Goal: Transaction & Acquisition: Purchase product/service

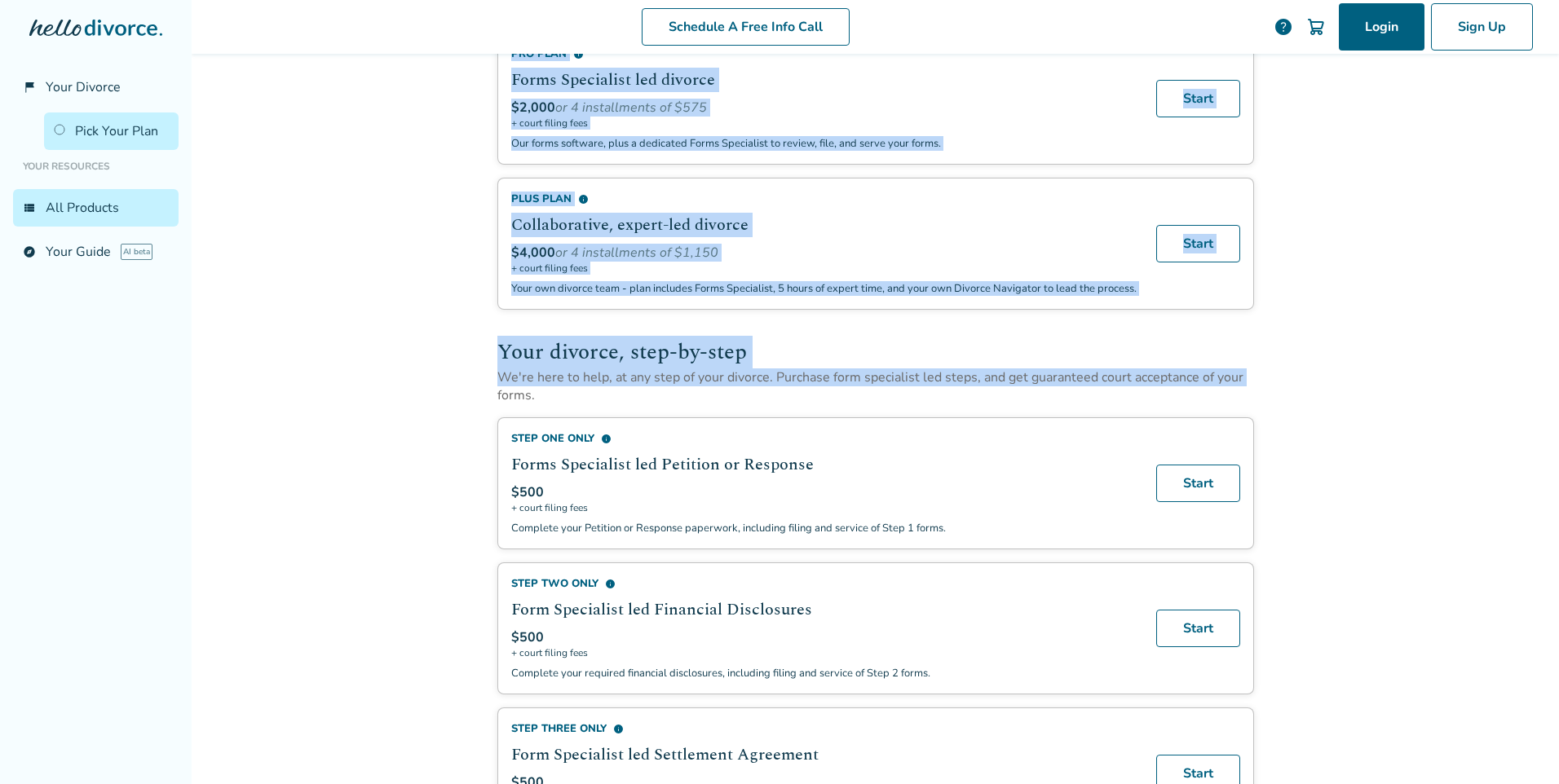
scroll to position [197, 0]
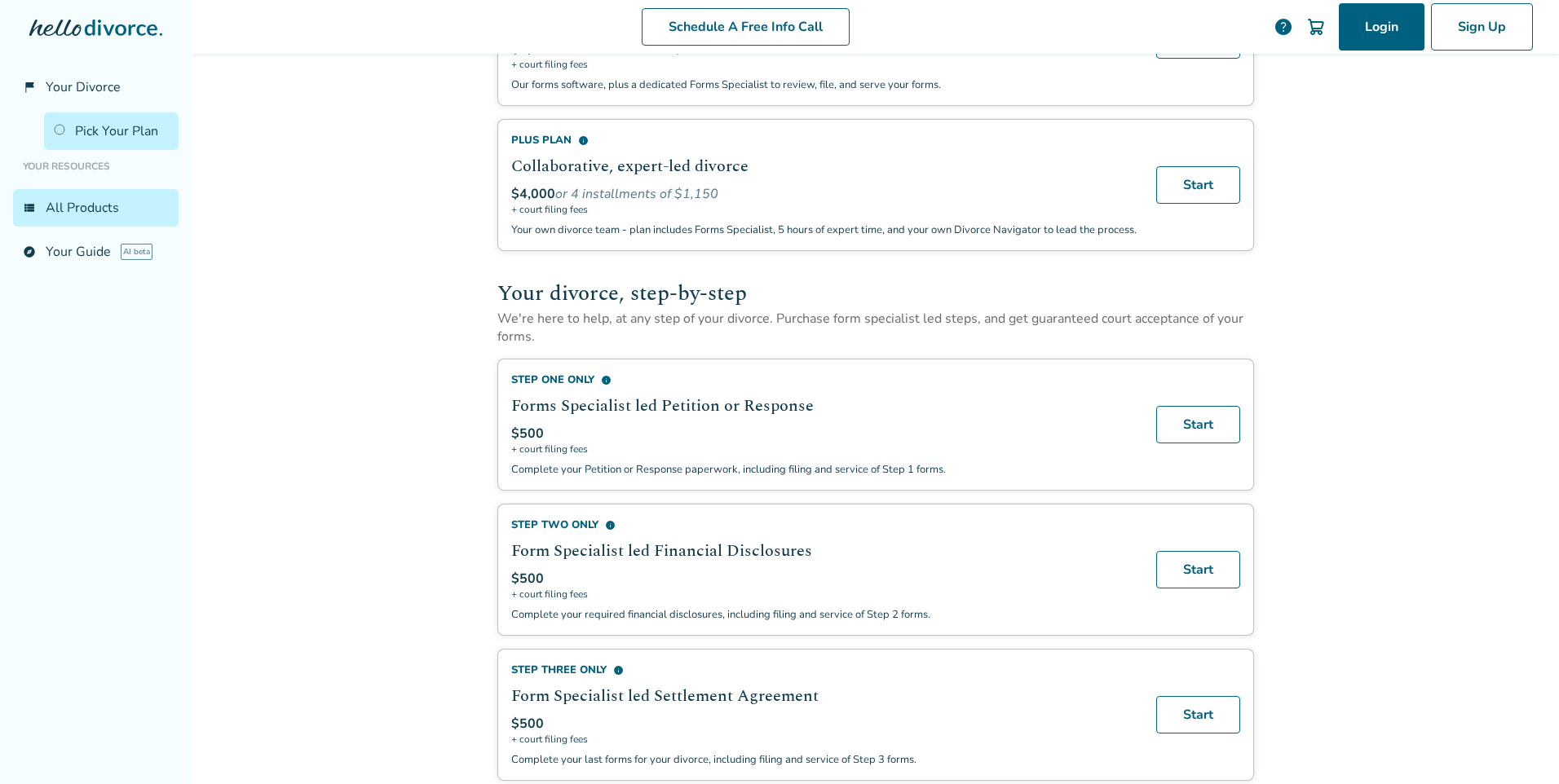
click at [301, 532] on div "Schedule A Free Info Call Login Sign Up help Schedule A Free Call Added to cart…" at bounding box center [875, 392] width 1367 height 784
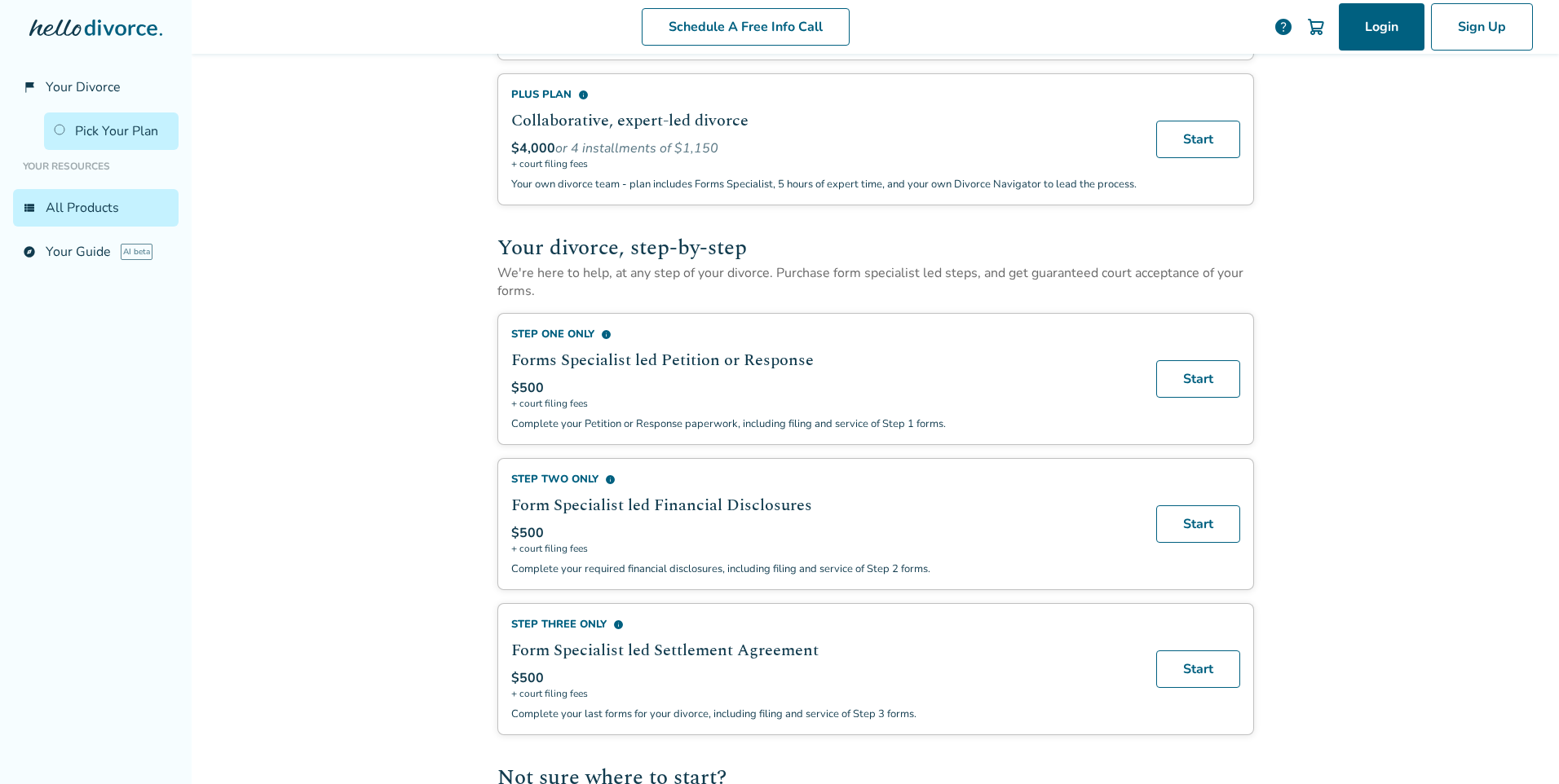
scroll to position [232, 0]
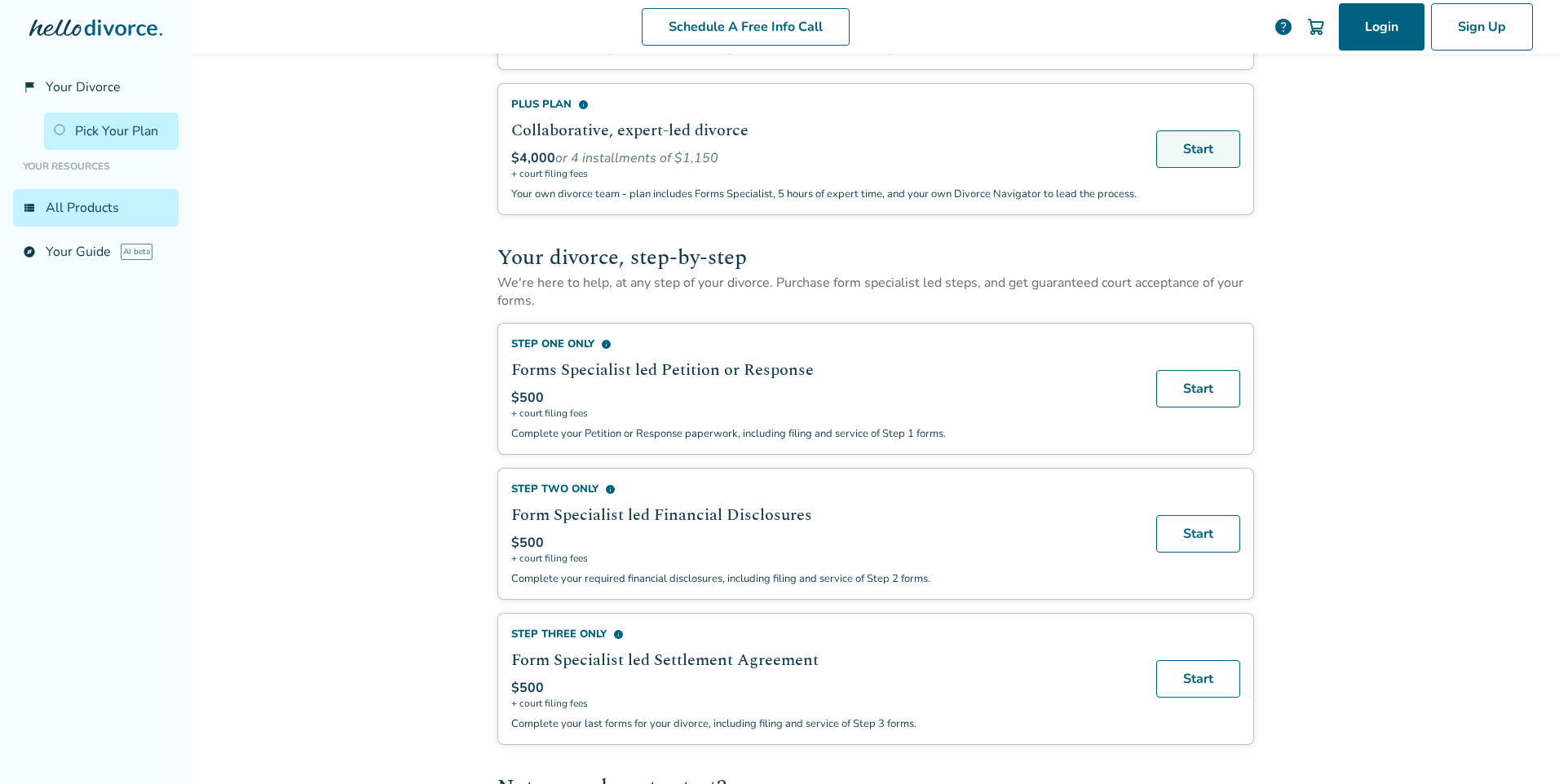
click at [1188, 156] on link "Start" at bounding box center [1197, 149] width 84 height 37
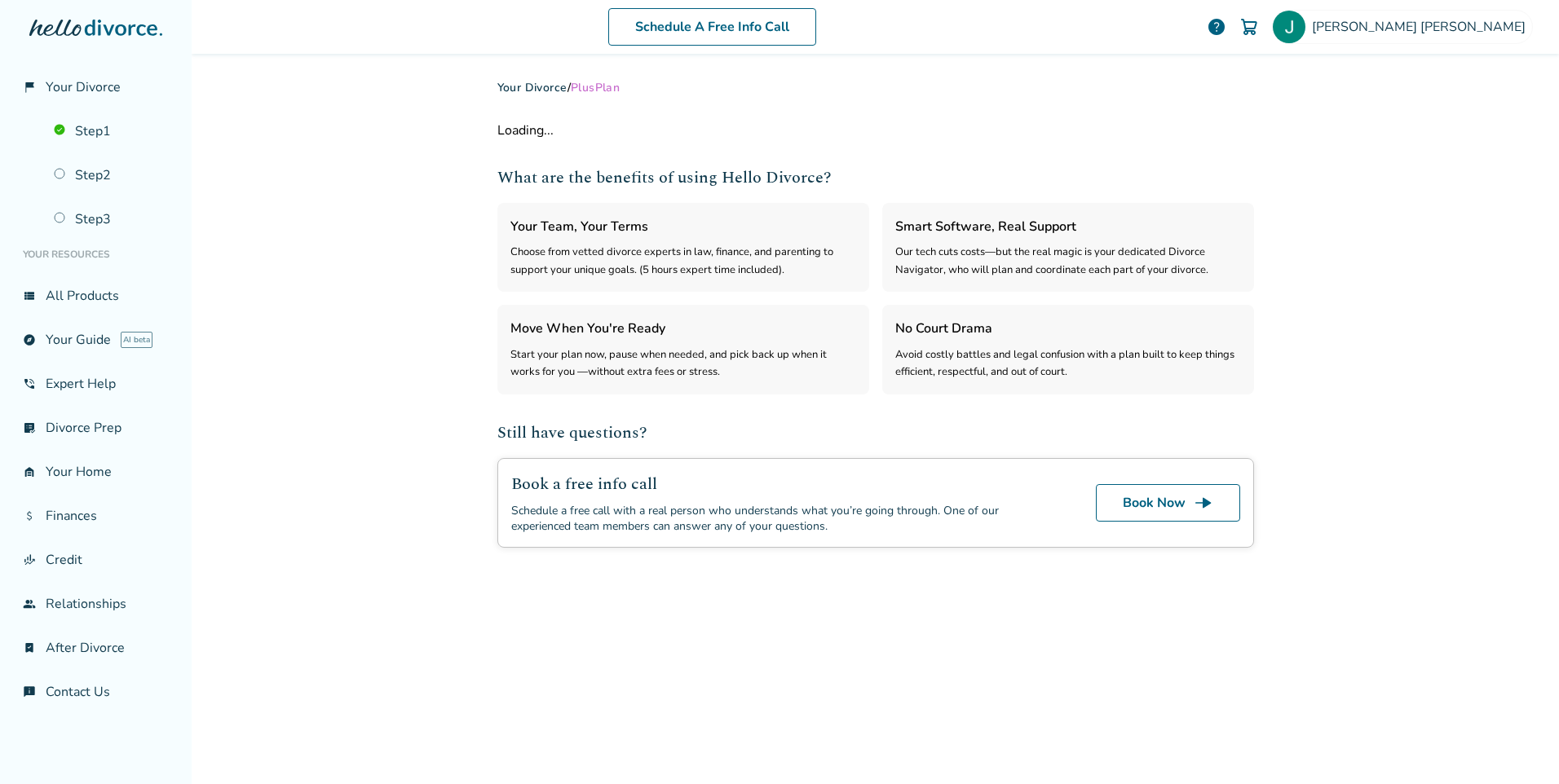
select select "***"
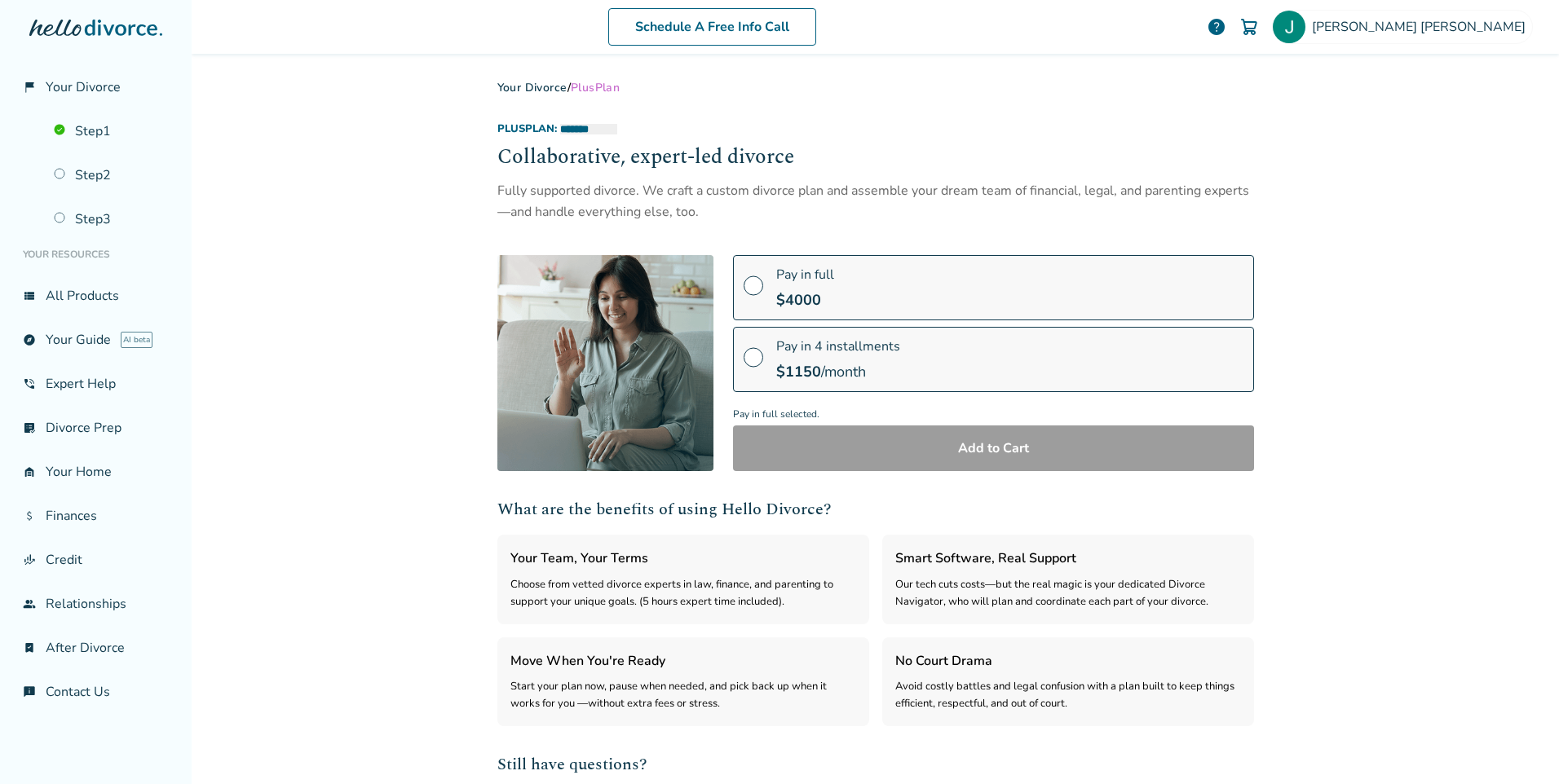
click at [745, 356] on span at bounding box center [753, 363] width 19 height 18
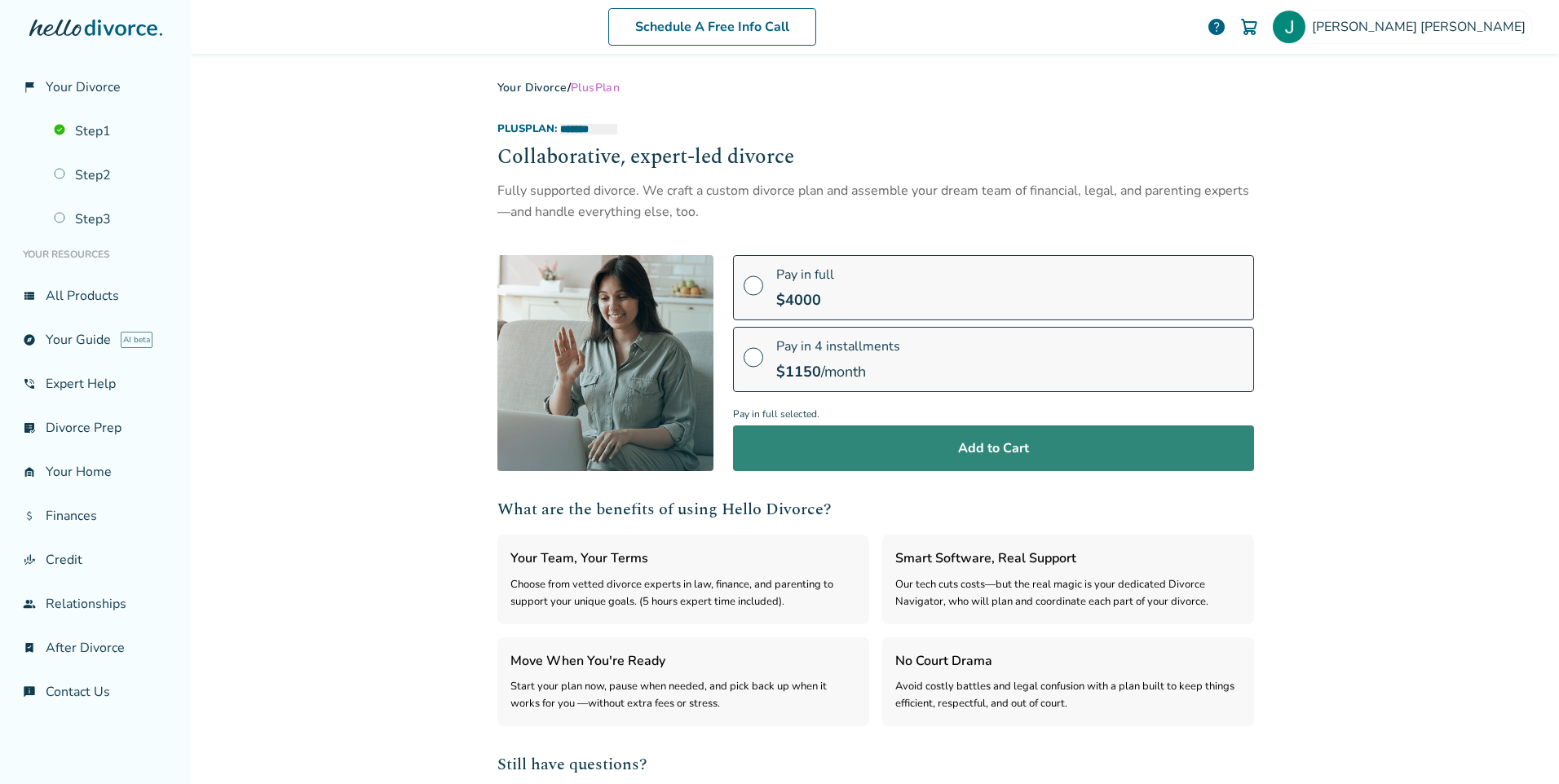
click at [1001, 449] on button "Add to Cart" at bounding box center [994, 448] width 521 height 46
click at [978, 447] on button "Add to Cart" at bounding box center [994, 448] width 521 height 46
click at [990, 445] on button "Add to Cart" at bounding box center [994, 448] width 521 height 46
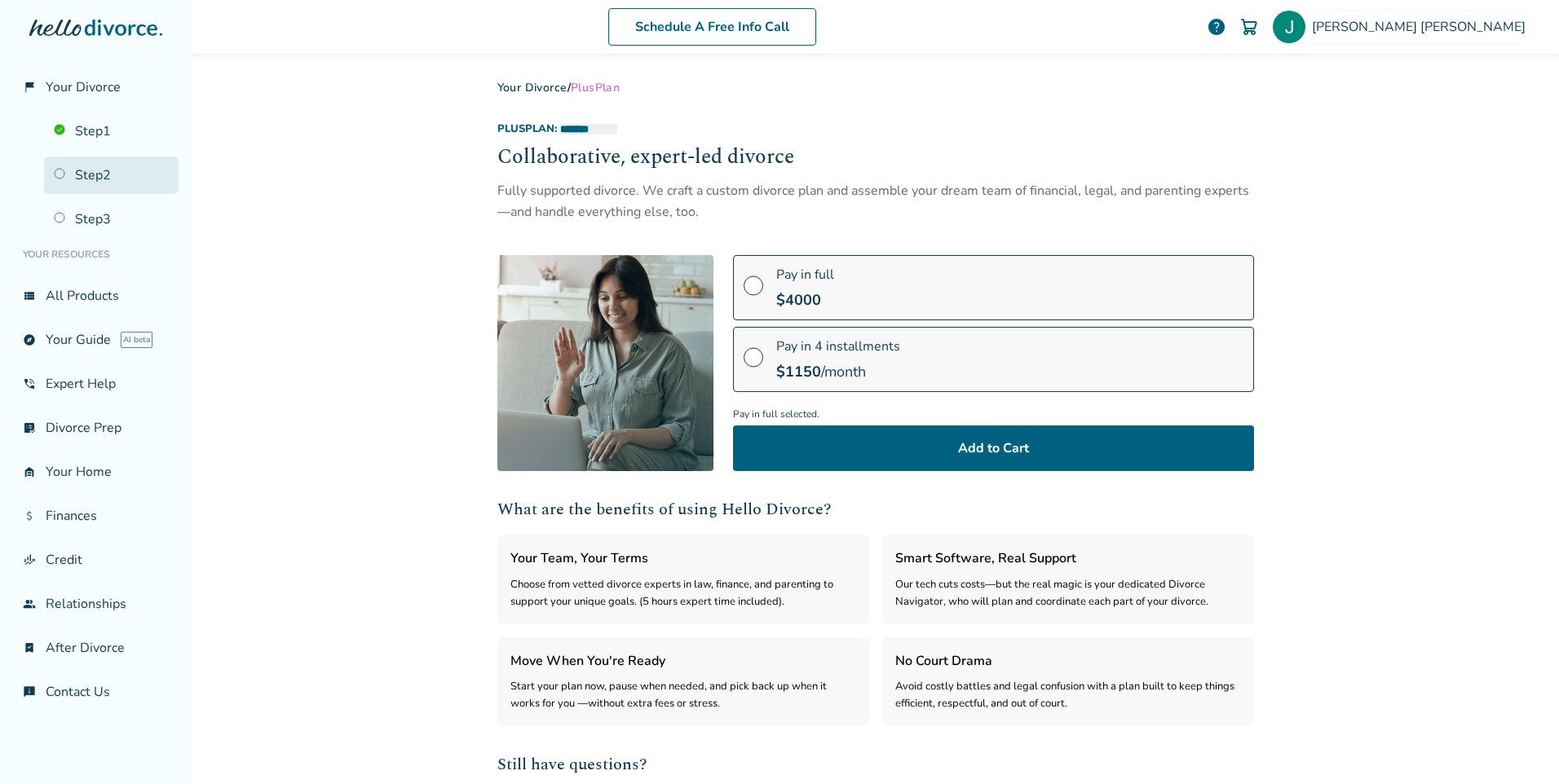
click at [66, 171] on link "Step 2" at bounding box center [112, 175] width 135 height 37
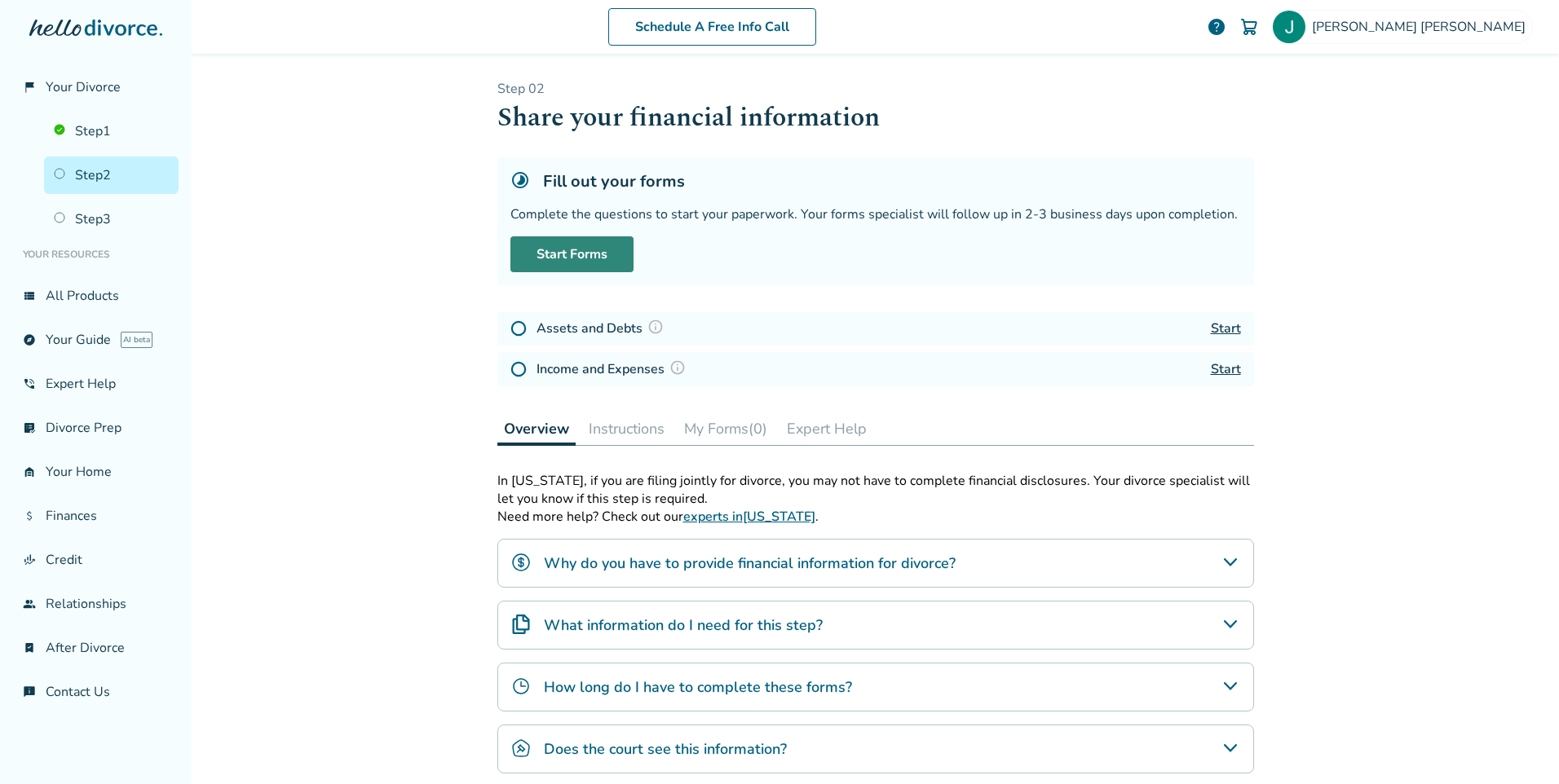
click at [564, 253] on link "Start Forms" at bounding box center [572, 254] width 123 height 35
